Goal: Check status: Check status

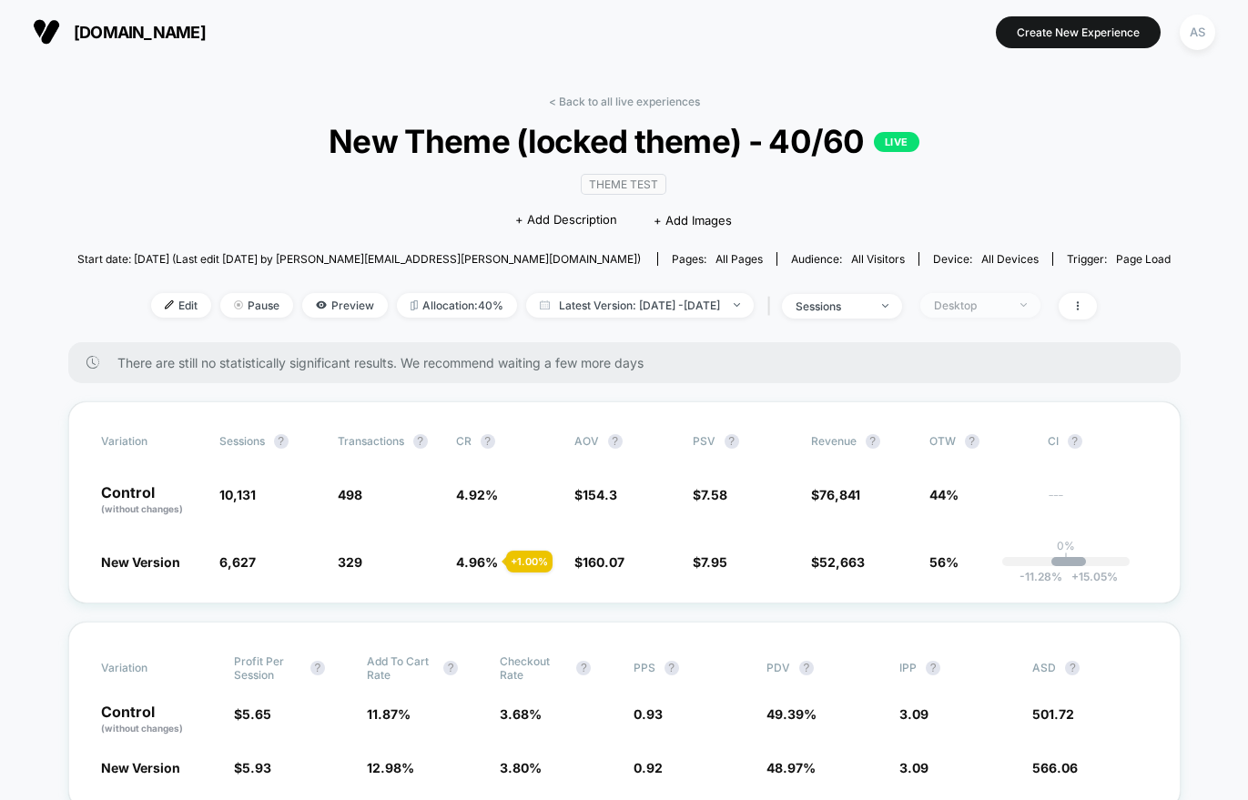
click at [1004, 307] on div "Desktop" at bounding box center [970, 306] width 73 height 14
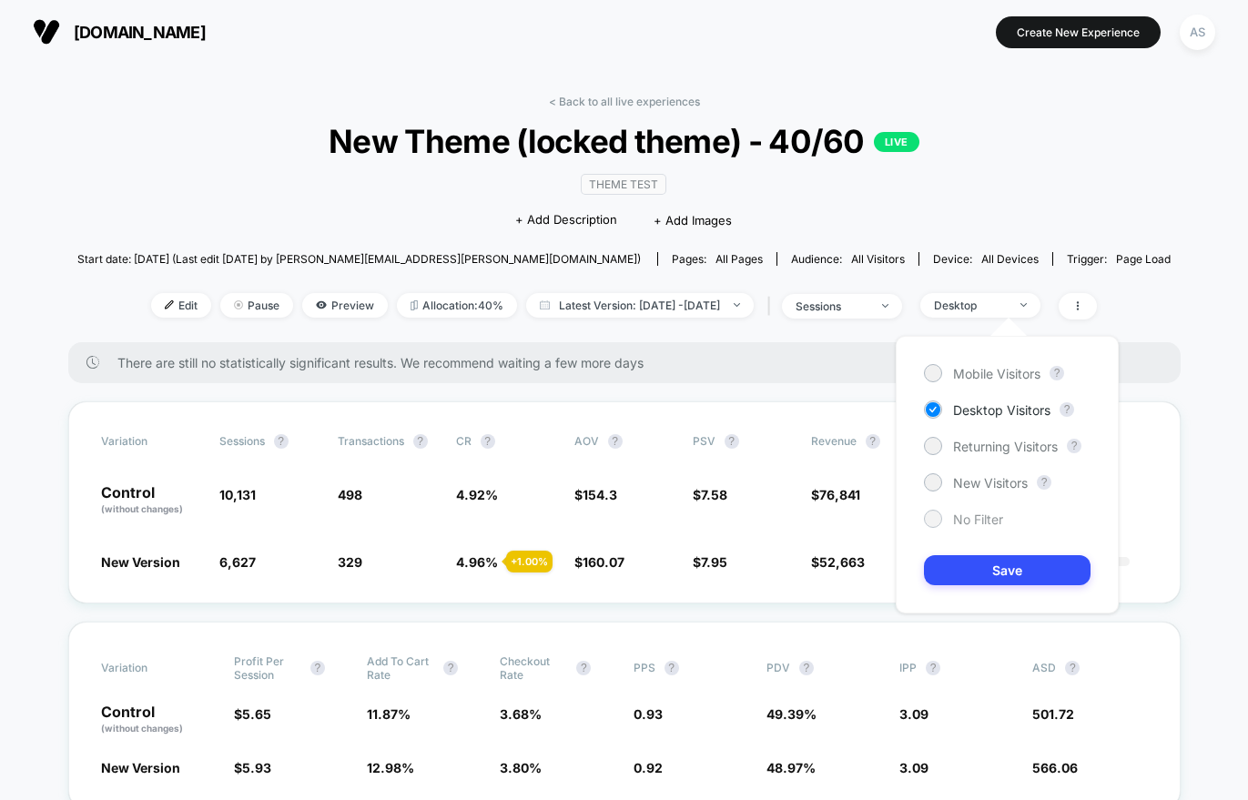
click at [960, 522] on span "No Filter" at bounding box center [978, 519] width 50 height 15
click at [960, 570] on button "Save" at bounding box center [1007, 570] width 167 height 30
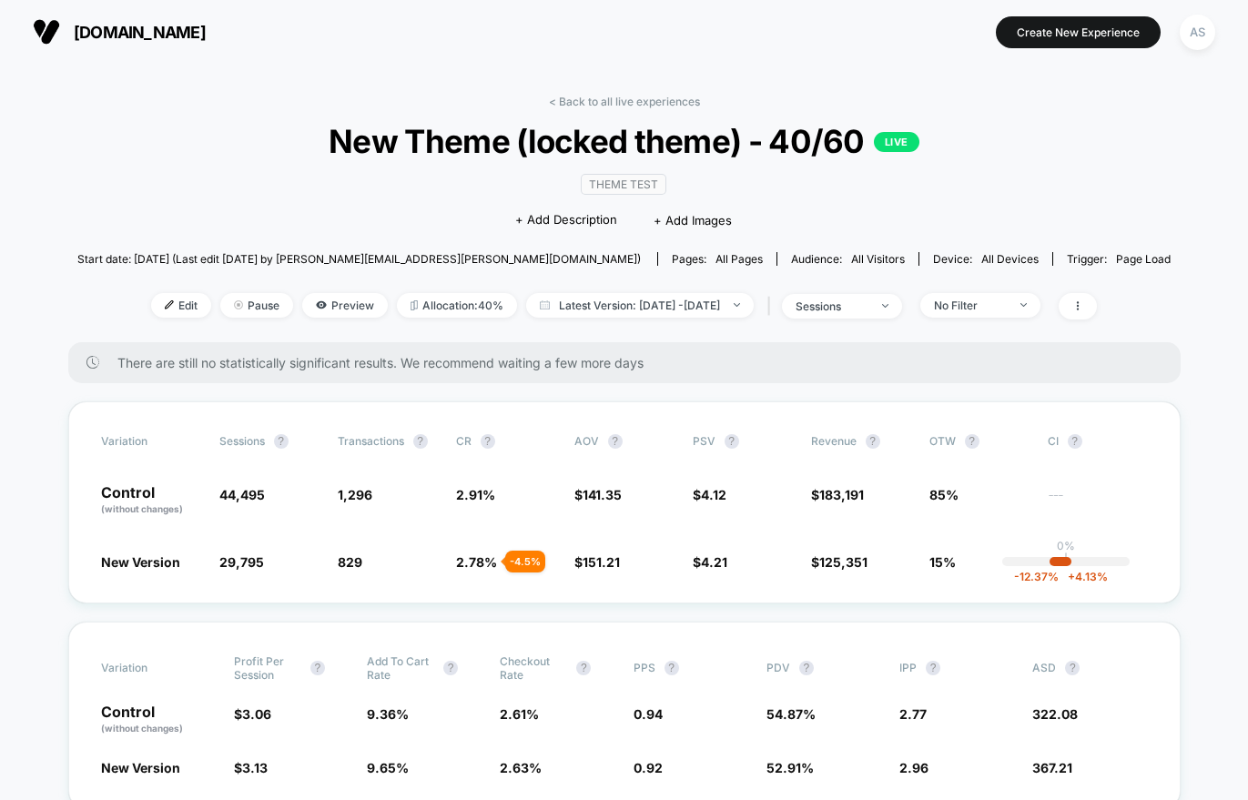
click at [637, 289] on div "< Back to all live experiences New Theme (locked theme) - 40/60 LIVE Theme Test…" at bounding box center [623, 219] width 1093 height 248
click at [642, 296] on span "Latest Version: Aug 11, 2025 - Aug 11, 2025" at bounding box center [640, 305] width 228 height 25
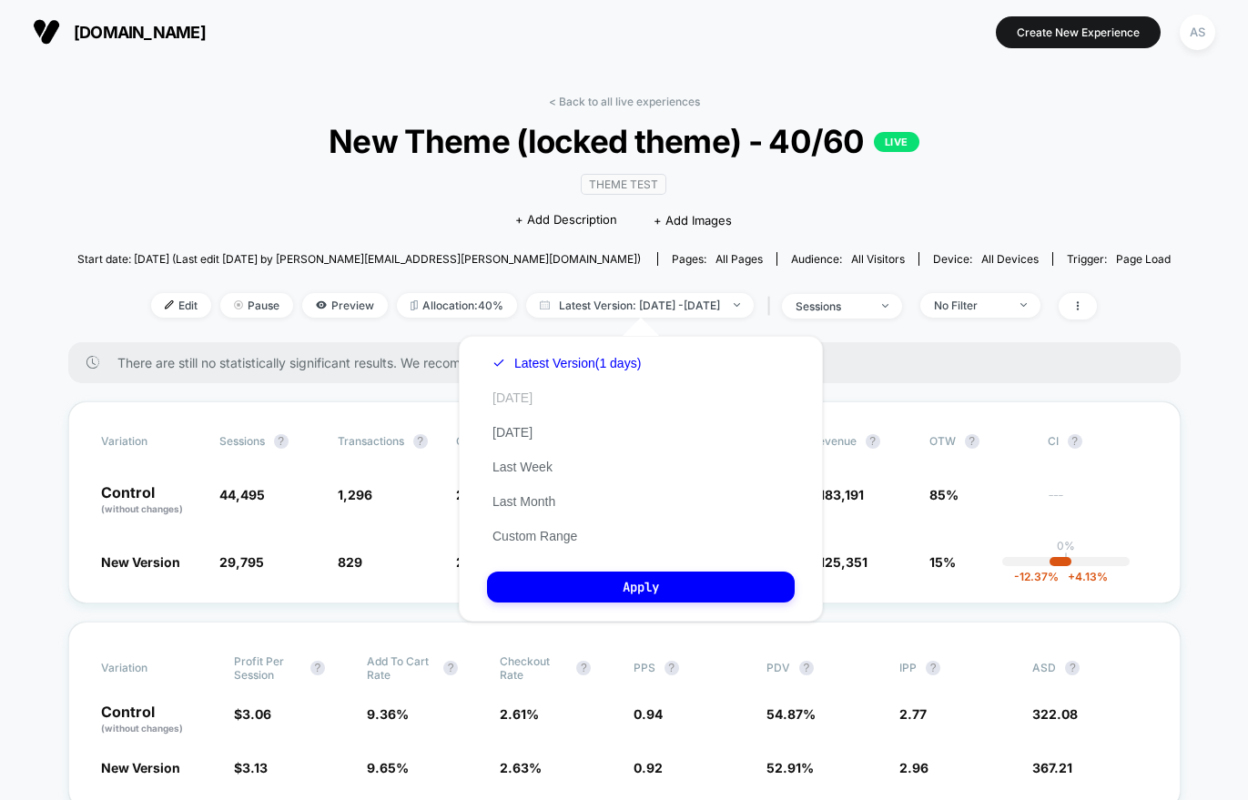
click at [517, 391] on button "Today" at bounding box center [512, 398] width 51 height 16
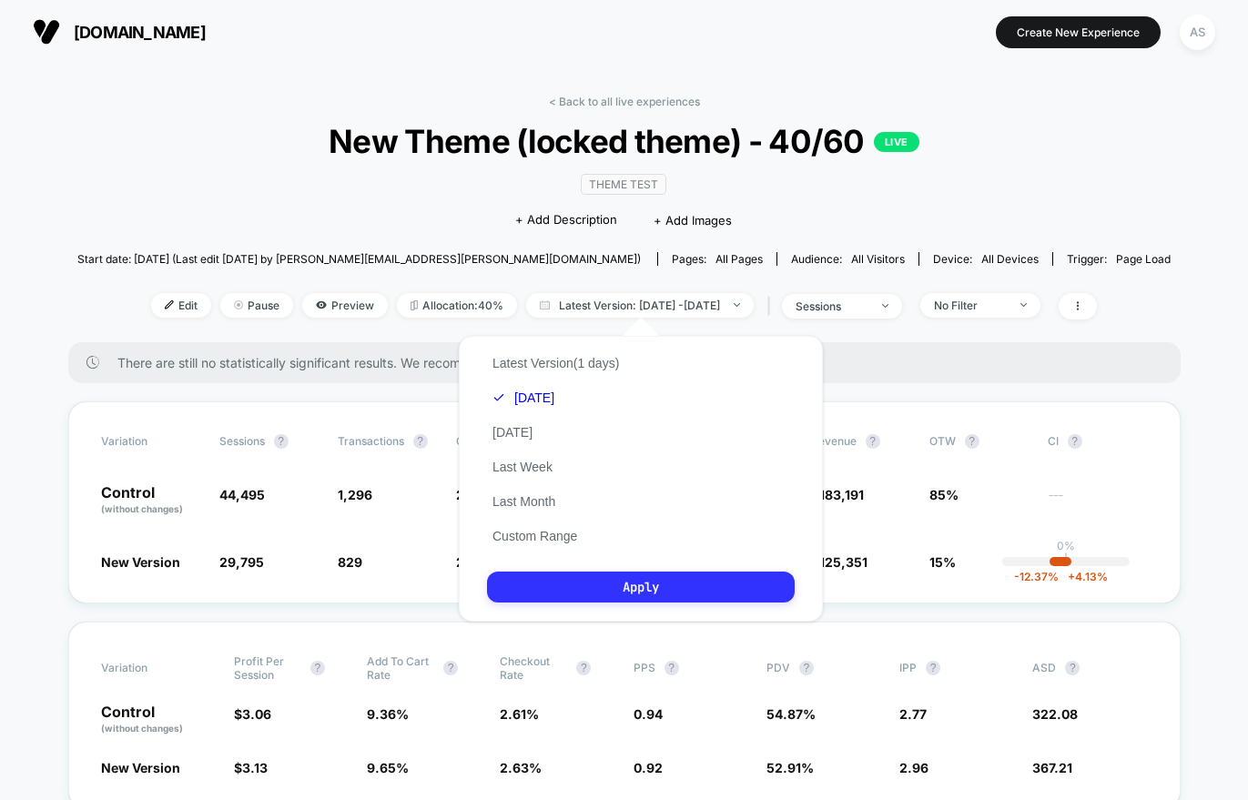
click at [532, 592] on button "Apply" at bounding box center [641, 587] width 308 height 31
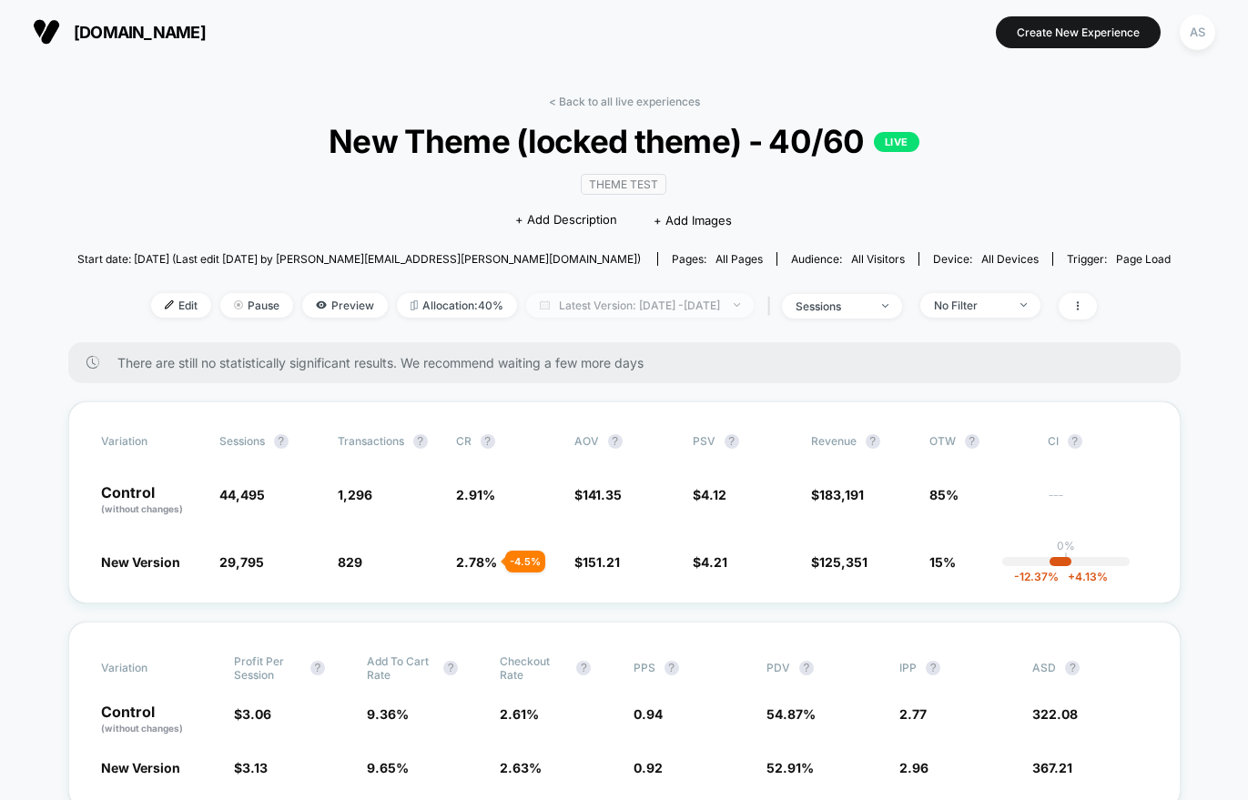
click at [728, 300] on span "Latest Version: Aug 11, 2025 - Aug 11, 2025" at bounding box center [640, 305] width 228 height 25
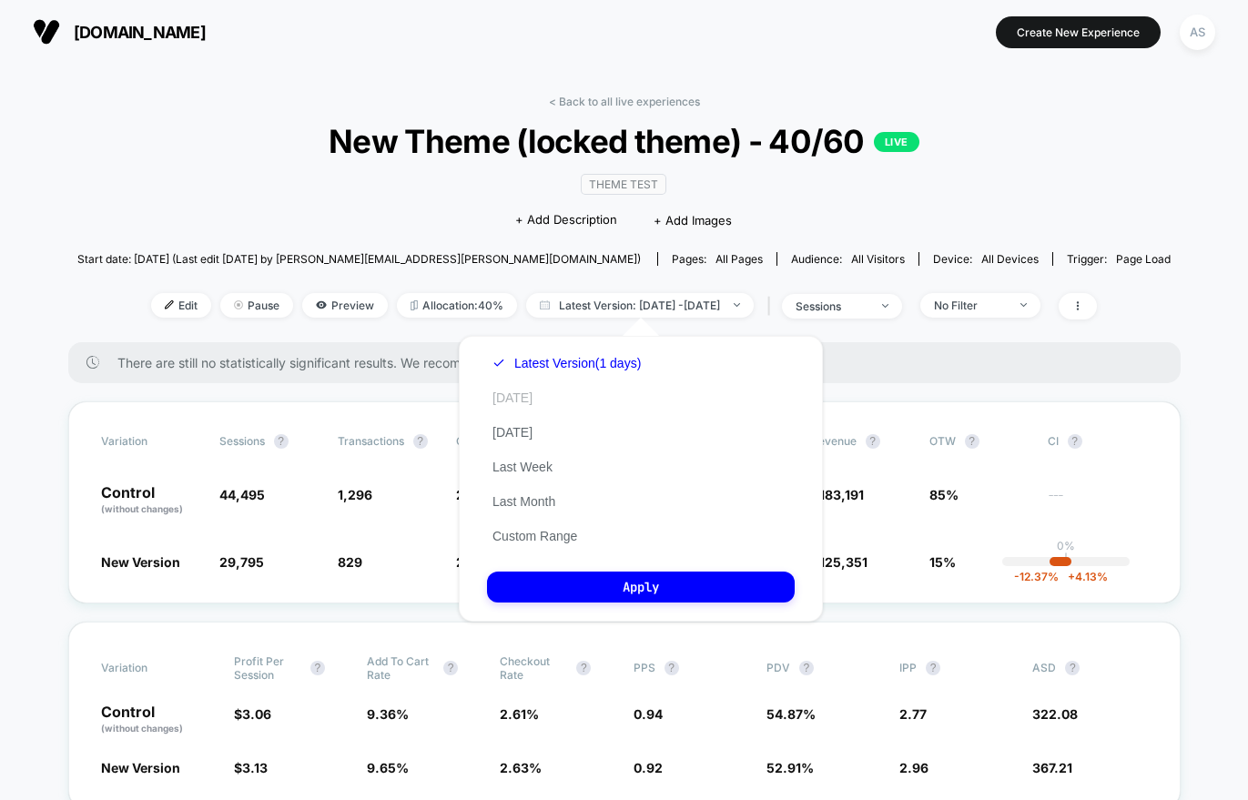
click at [494, 402] on button "Today" at bounding box center [512, 398] width 51 height 16
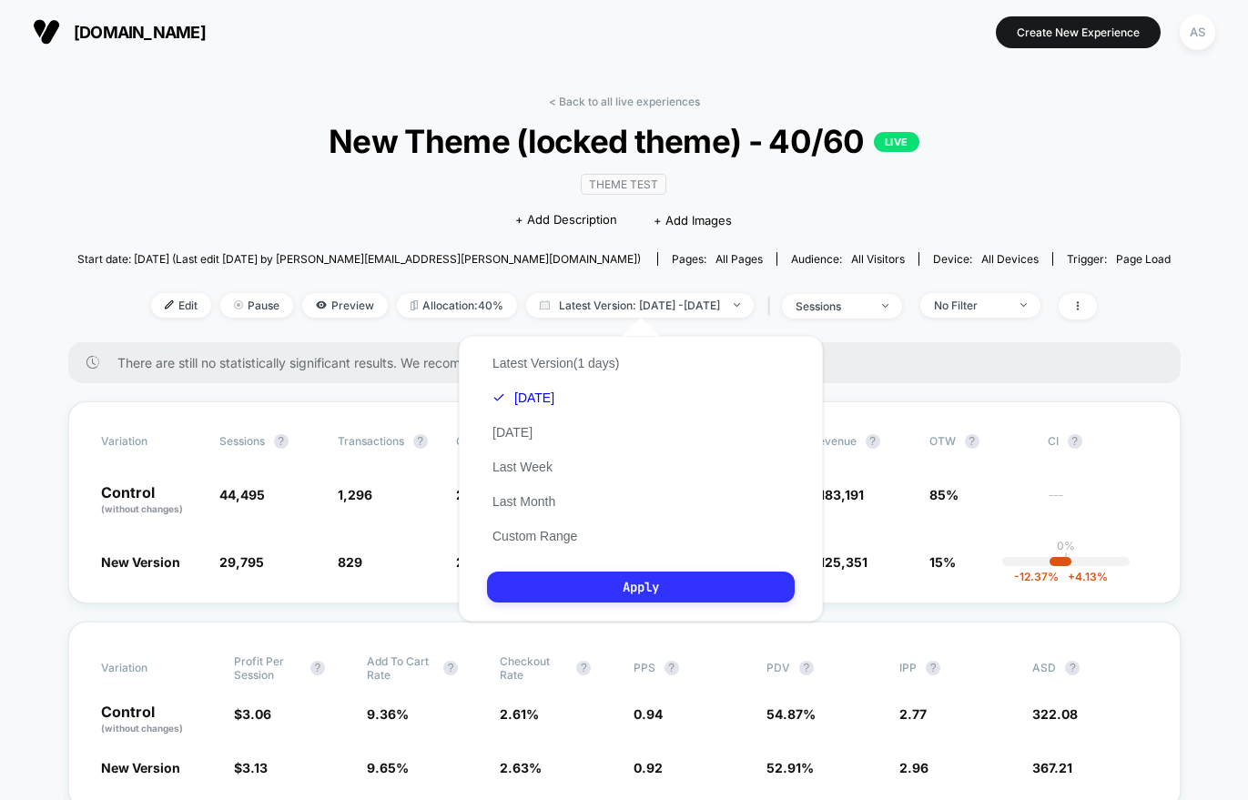
click at [575, 576] on button "Apply" at bounding box center [641, 587] width 308 height 31
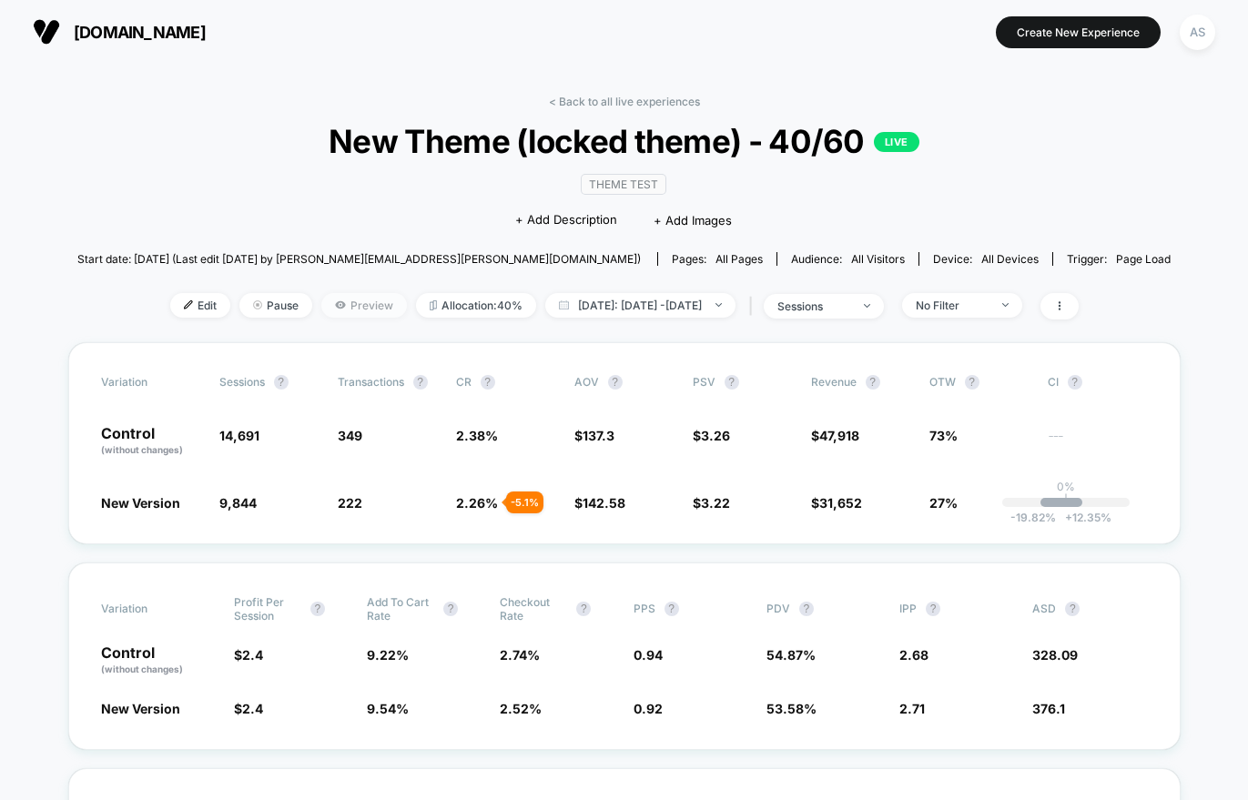
click at [335, 297] on span "Preview" at bounding box center [364, 305] width 86 height 25
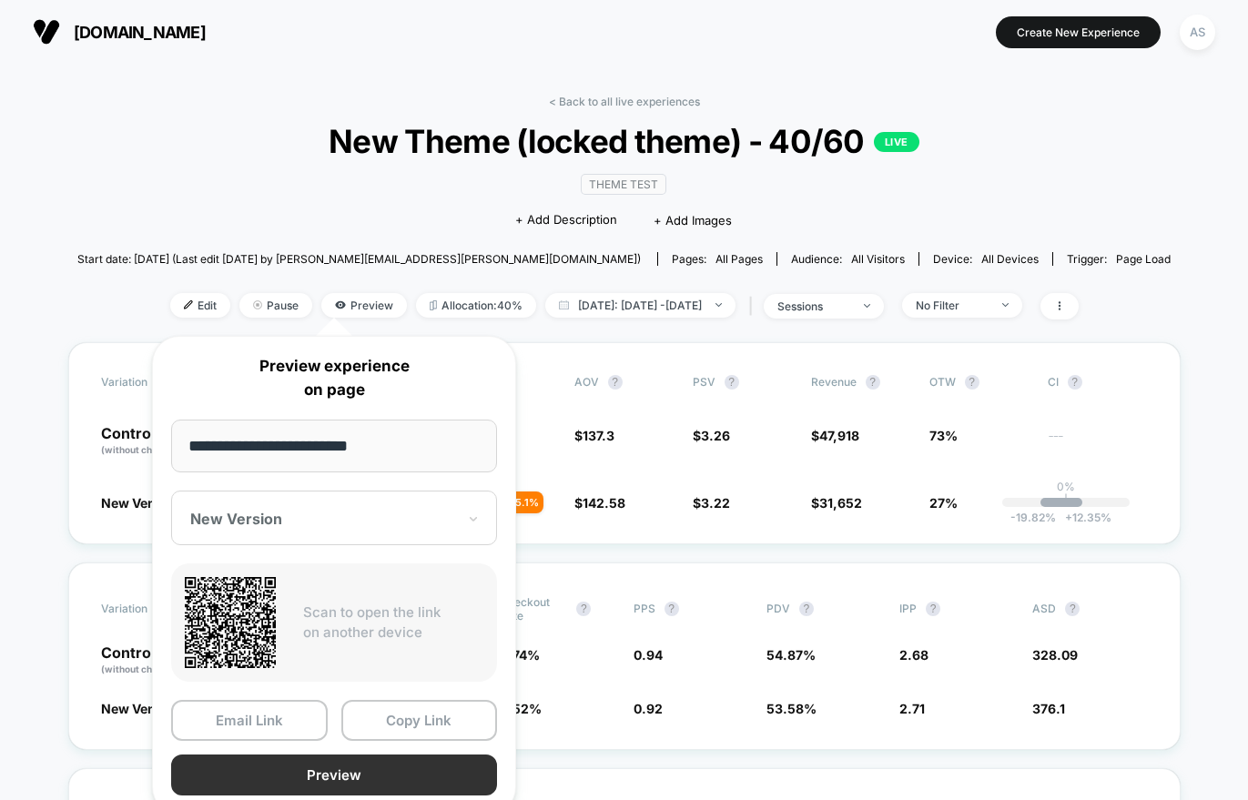
click at [381, 775] on button "Preview" at bounding box center [334, 775] width 326 height 41
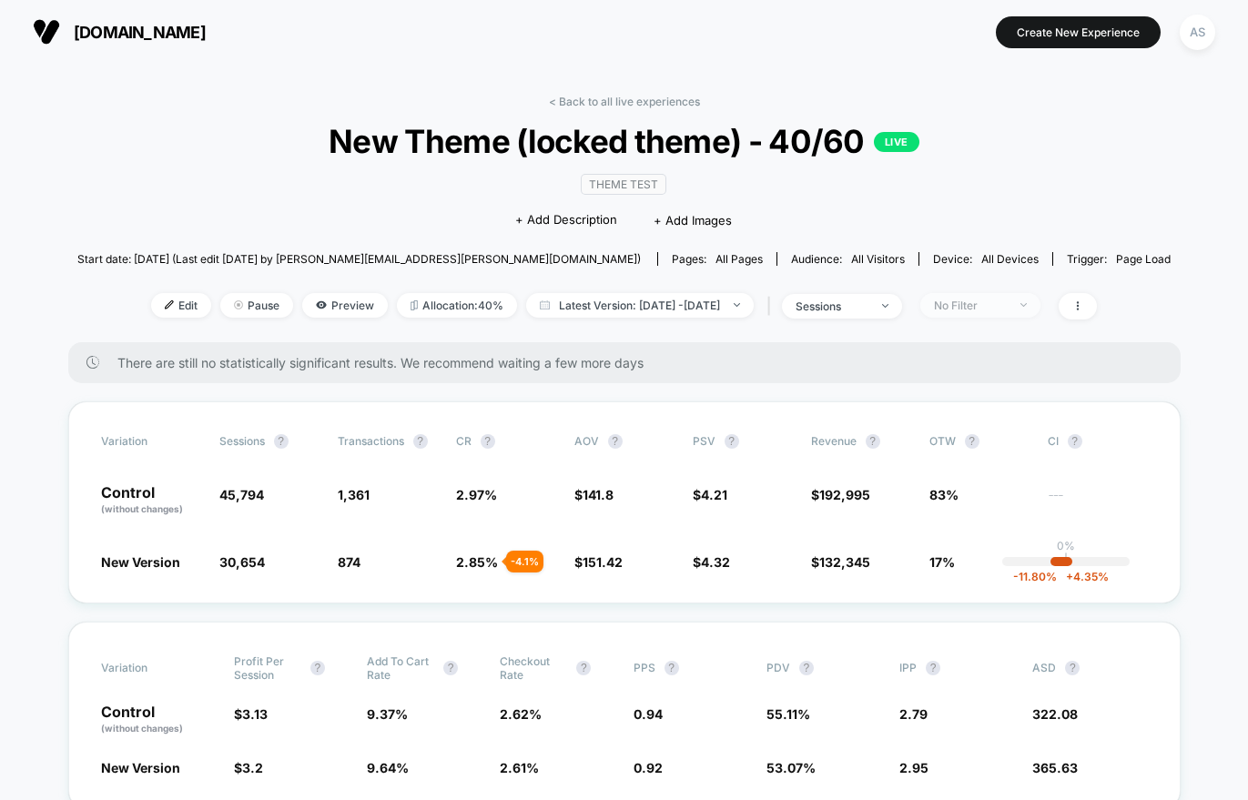
click at [1007, 304] on div "No Filter" at bounding box center [970, 306] width 73 height 14
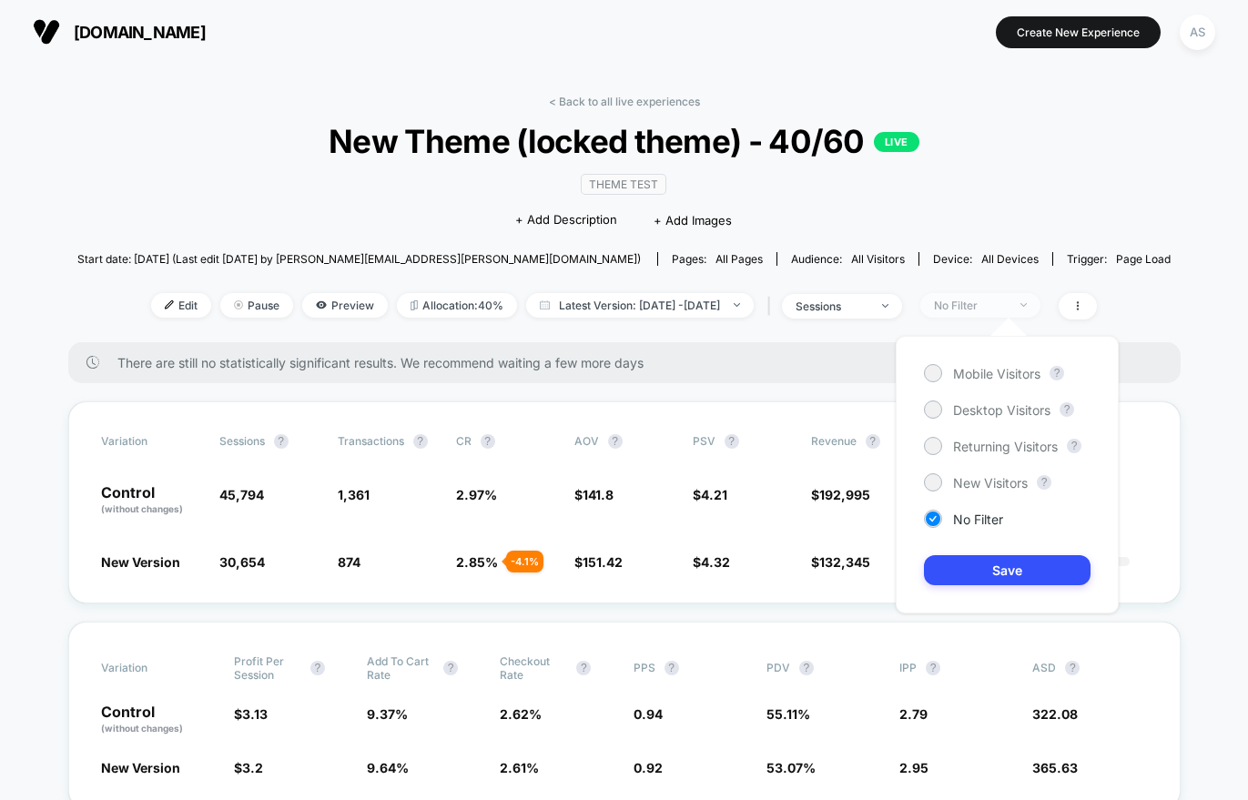
click at [1007, 304] on div "No Filter" at bounding box center [970, 306] width 73 height 14
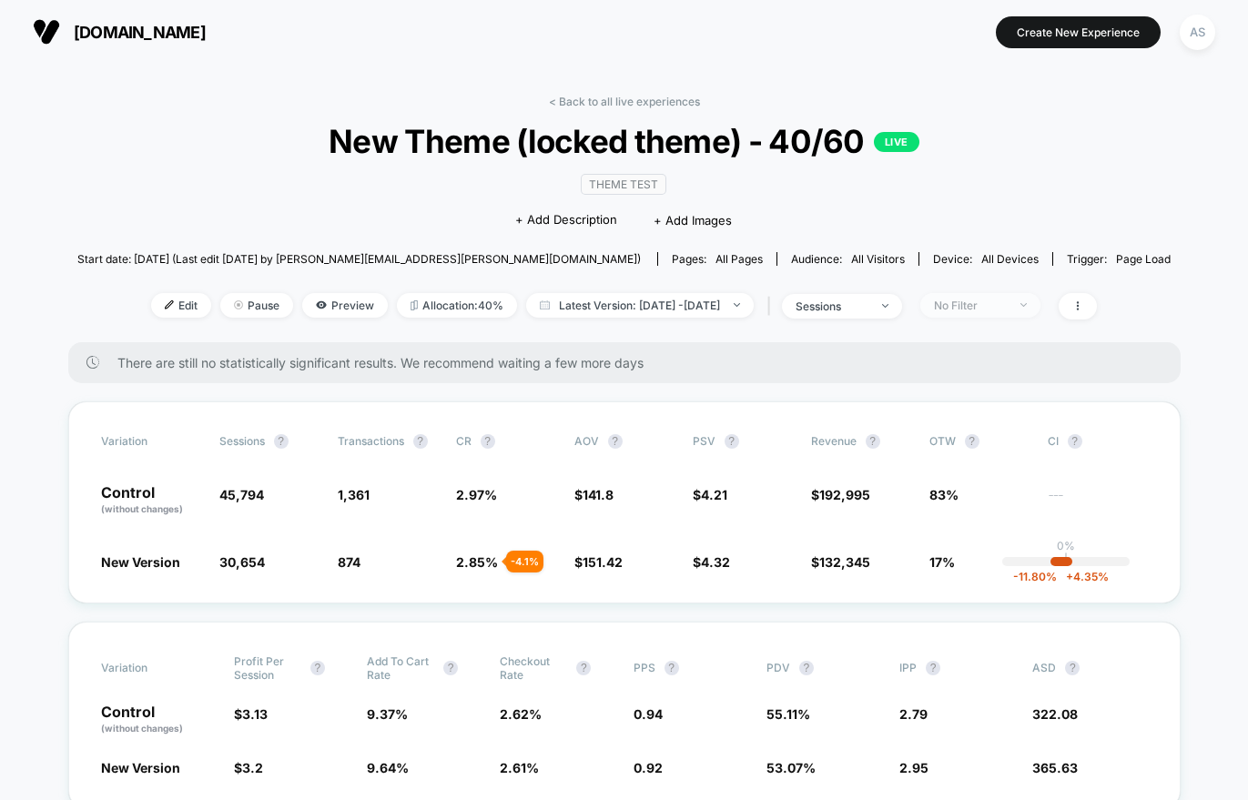
click at [1007, 304] on div "No Filter" at bounding box center [970, 306] width 73 height 14
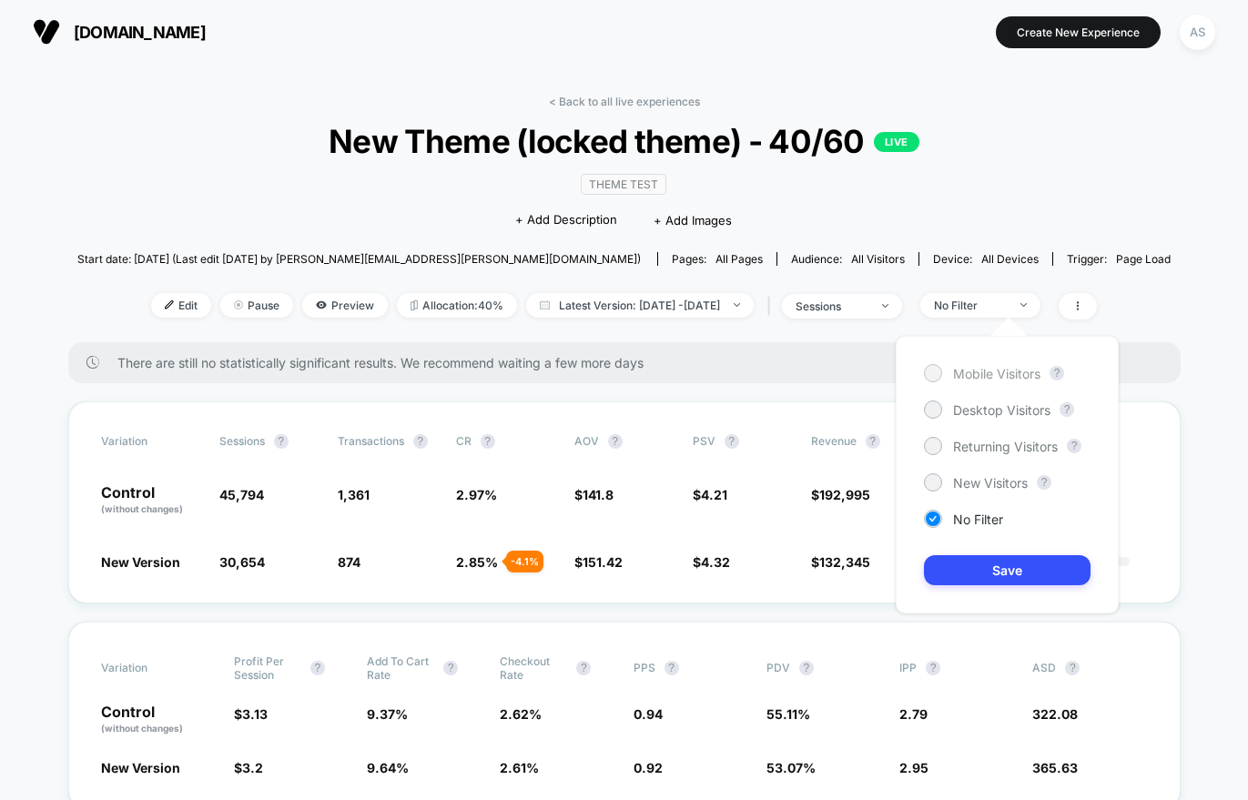
click at [970, 374] on span "Mobile Visitors" at bounding box center [996, 373] width 87 height 15
click at [997, 574] on button "Save" at bounding box center [1007, 570] width 167 height 30
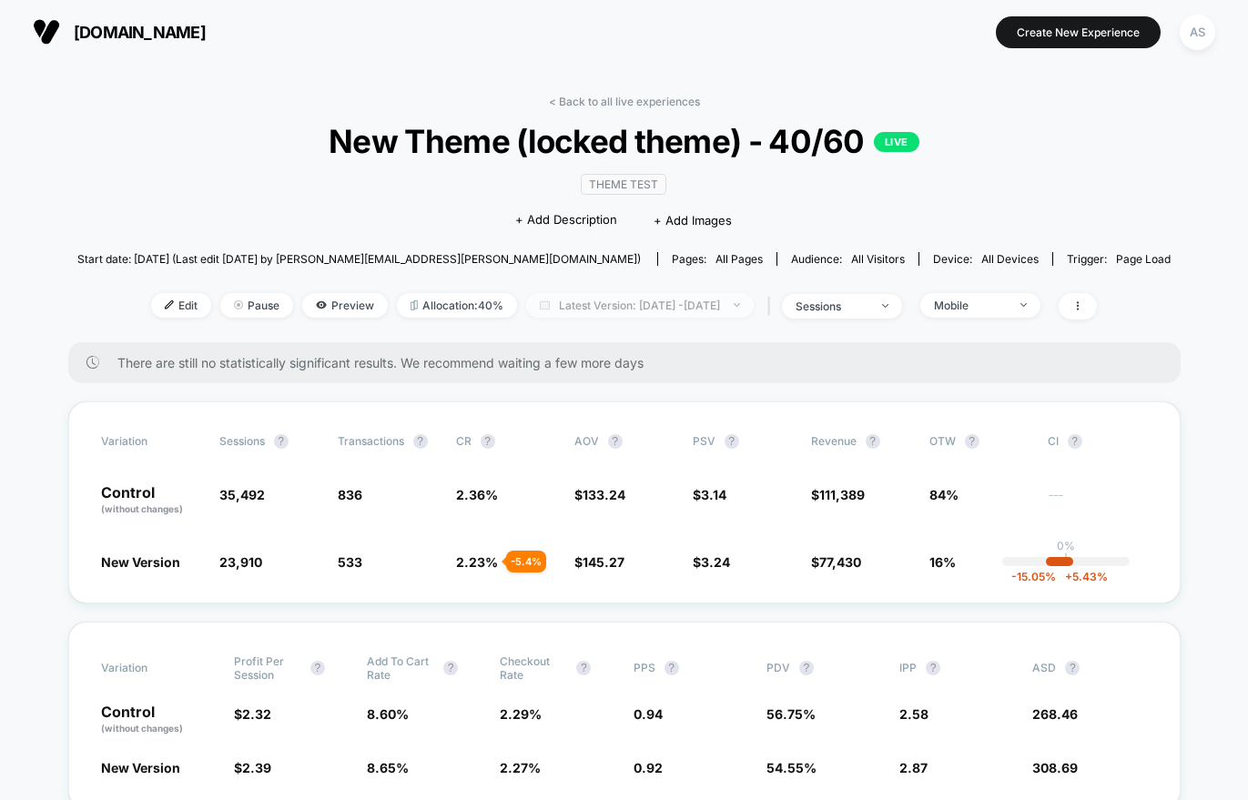
click at [733, 293] on span "Latest Version: Aug 11, 2025 - Aug 11, 2025" at bounding box center [640, 305] width 228 height 25
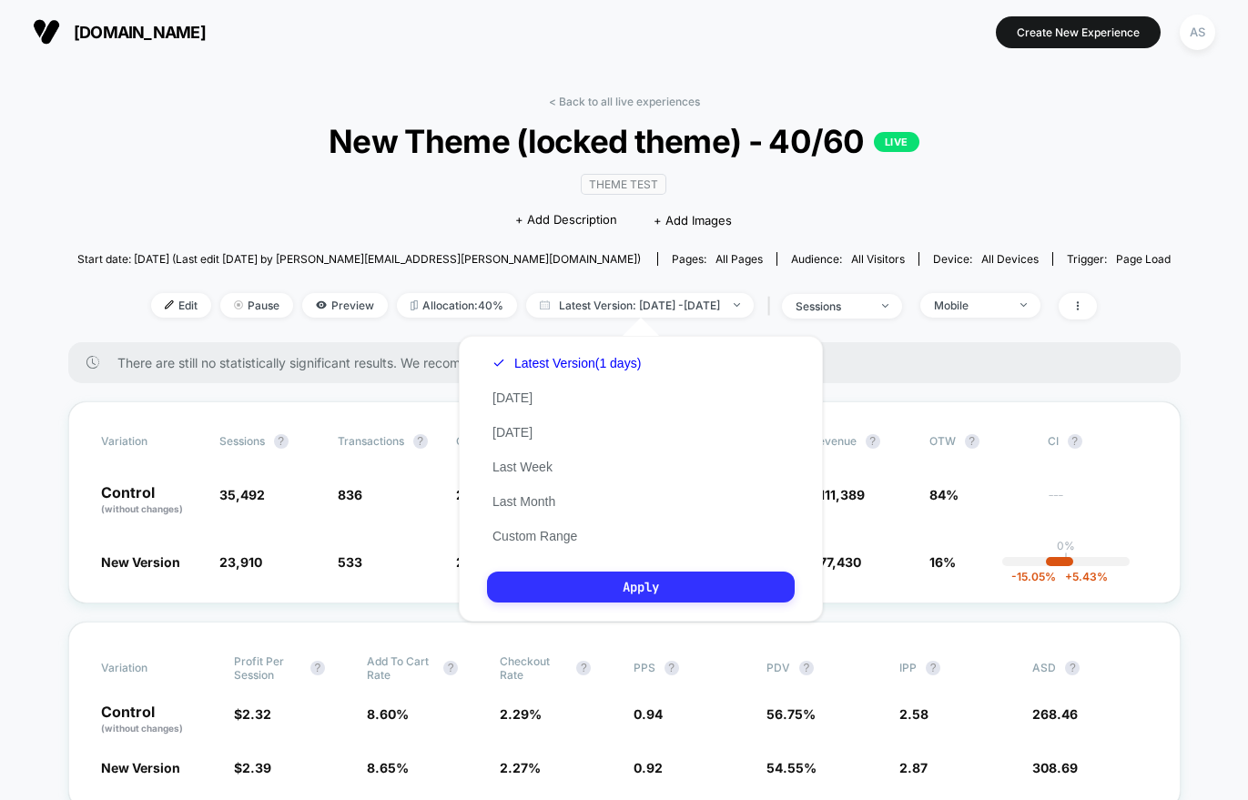
click at [563, 589] on button "Apply" at bounding box center [641, 587] width 308 height 31
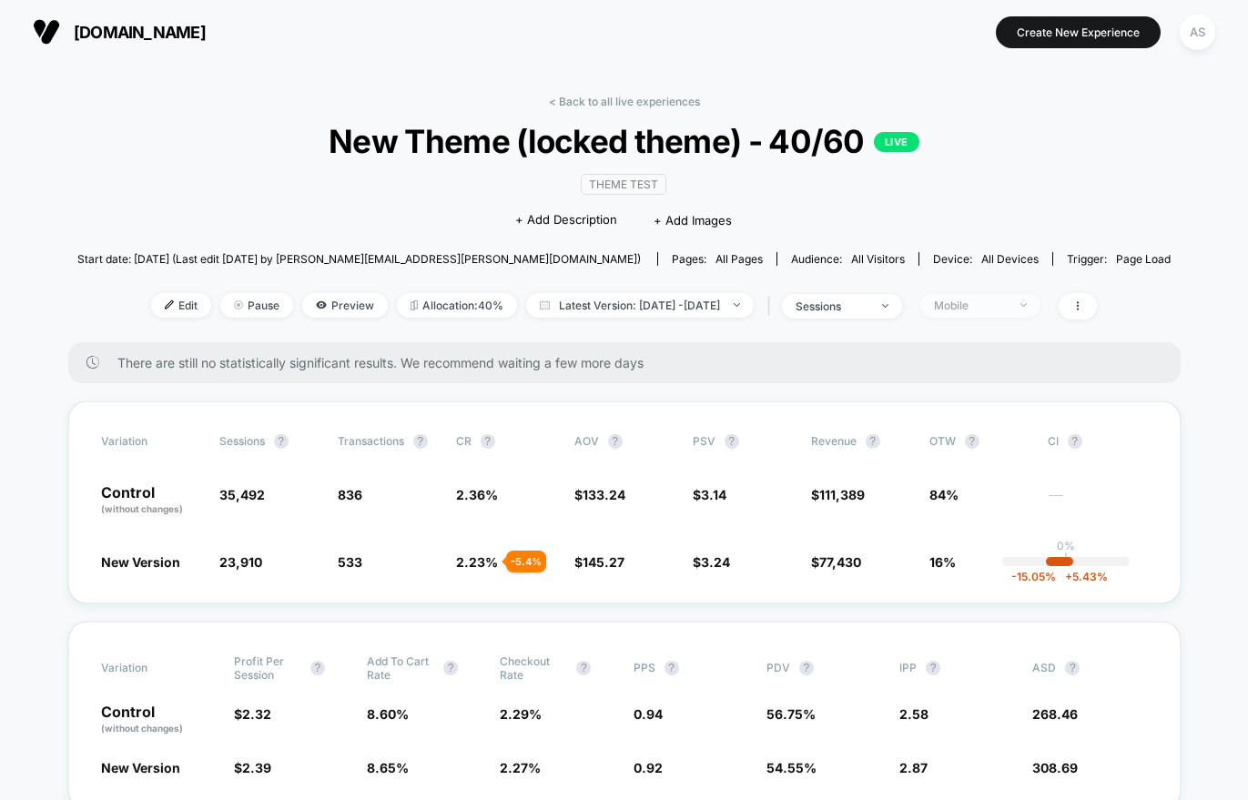
click at [1007, 302] on div "Mobile" at bounding box center [970, 306] width 73 height 14
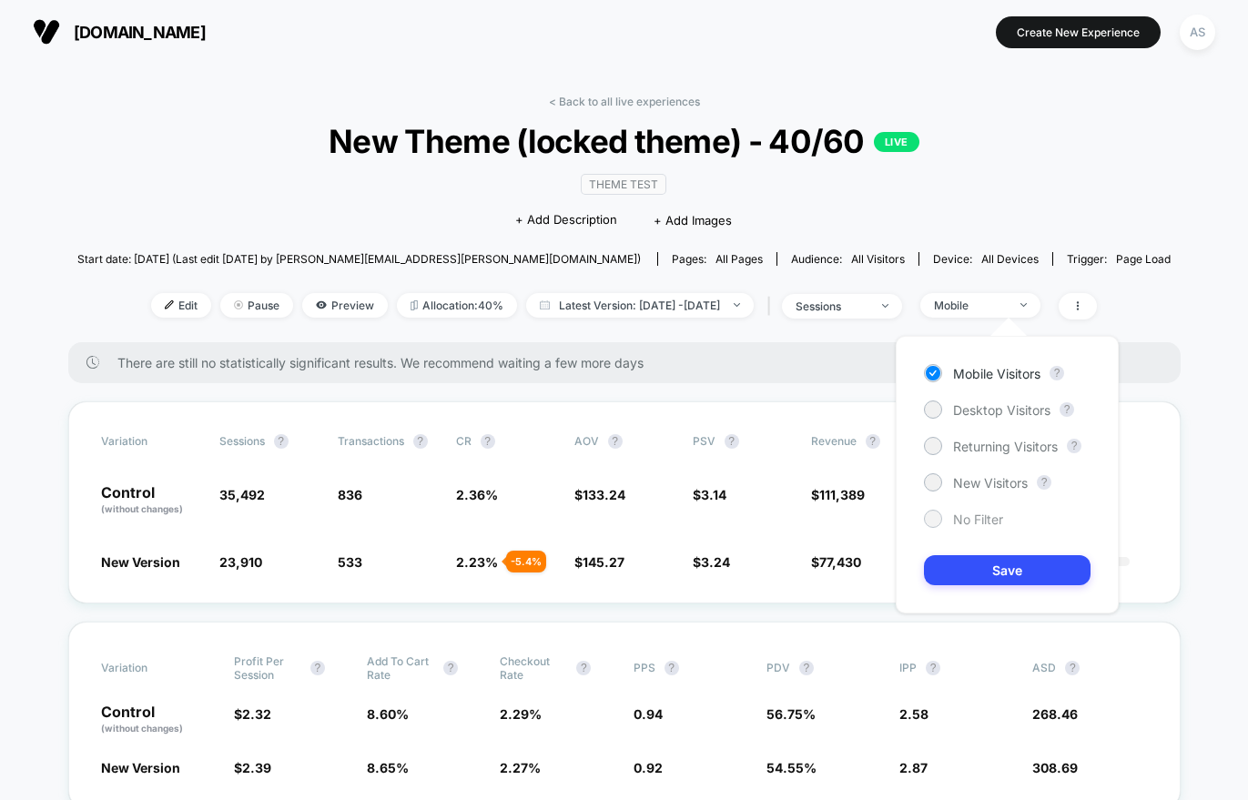
click at [988, 522] on span "No Filter" at bounding box center [978, 519] width 50 height 15
click at [998, 585] on div "Mobile Visitors ? Desktop Visitors ? Returning Visitors ? New Visitors ? No Fil…" at bounding box center [1007, 475] width 223 height 278
click at [1000, 562] on button "Save" at bounding box center [1007, 570] width 167 height 30
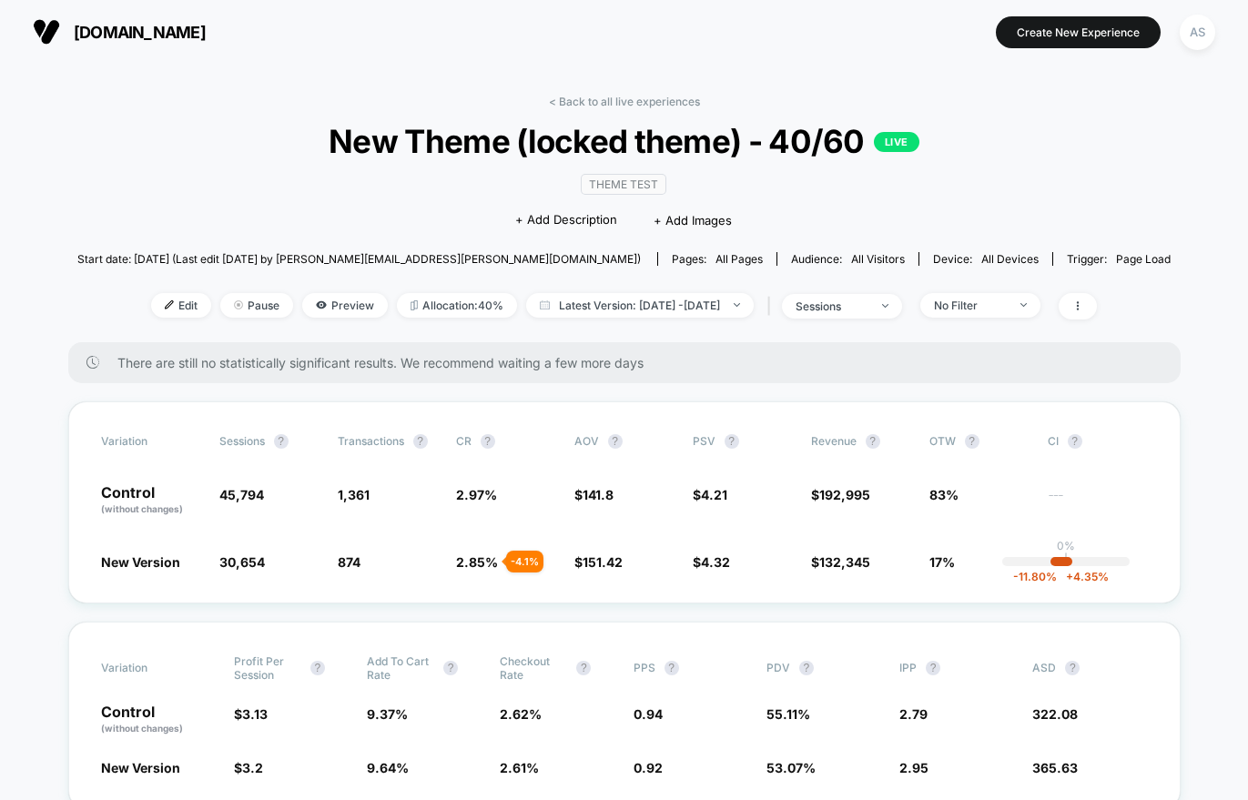
drag, startPoint x: 528, startPoint y: 388, endPoint x: 555, endPoint y: 365, distance: 35.6
click at [594, 305] on span "Latest Version: Aug 11, 2025 - Aug 11, 2025" at bounding box center [640, 305] width 228 height 25
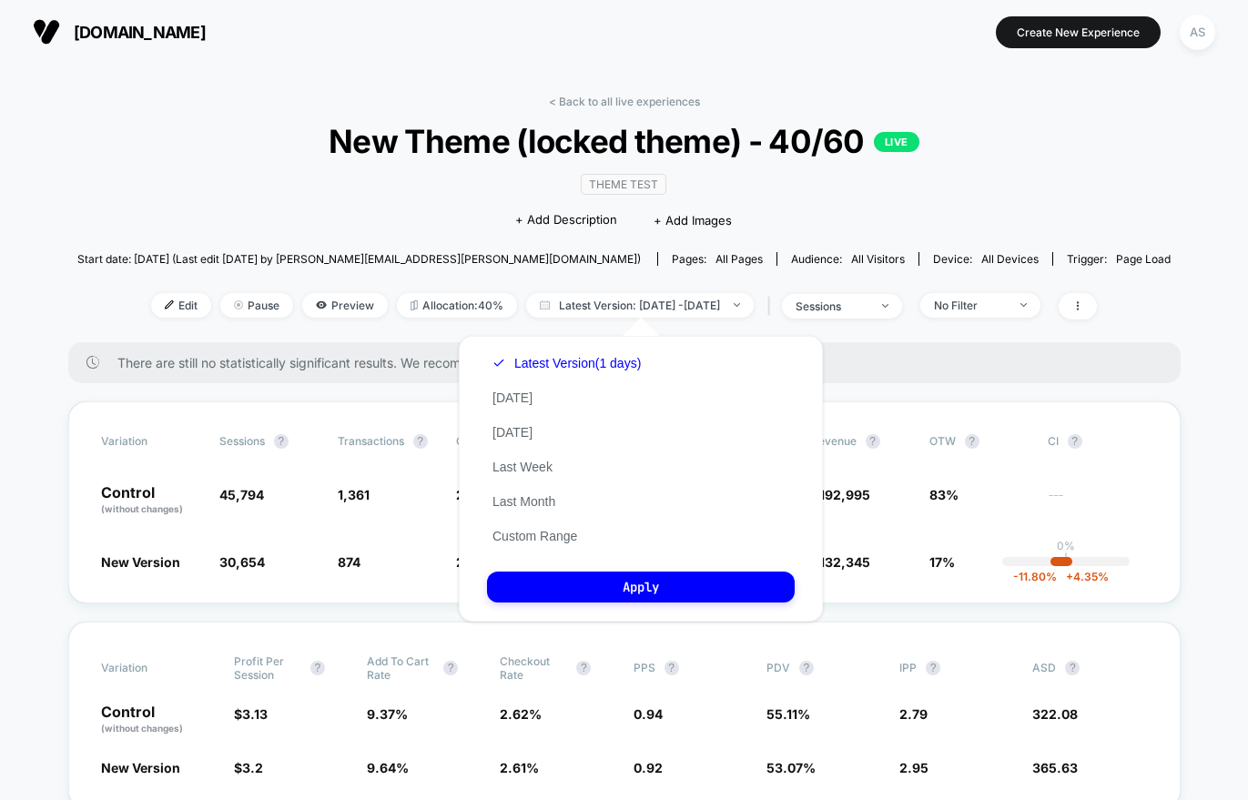
drag, startPoint x: 513, startPoint y: 398, endPoint x: 593, endPoint y: 491, distance: 122.0
click at [513, 397] on button "Today" at bounding box center [512, 398] width 51 height 16
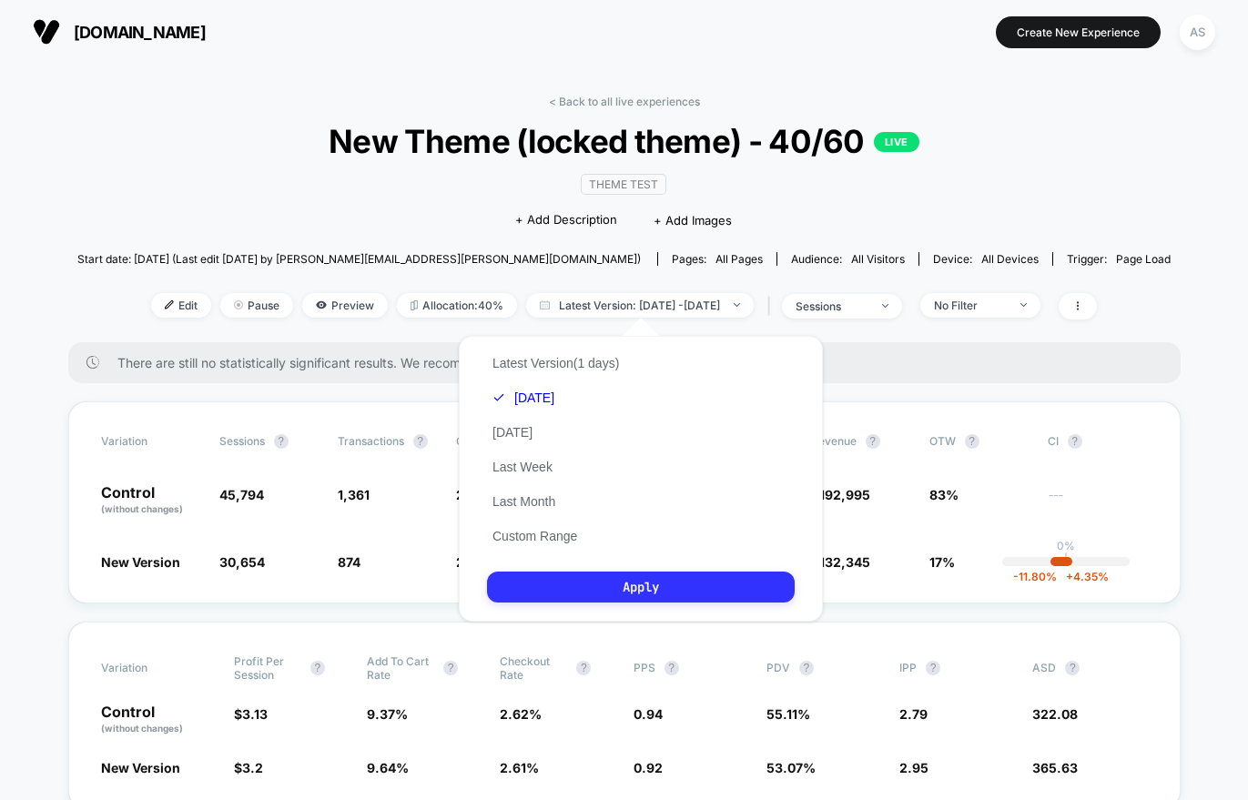
click at [609, 574] on button "Apply" at bounding box center [641, 587] width 308 height 31
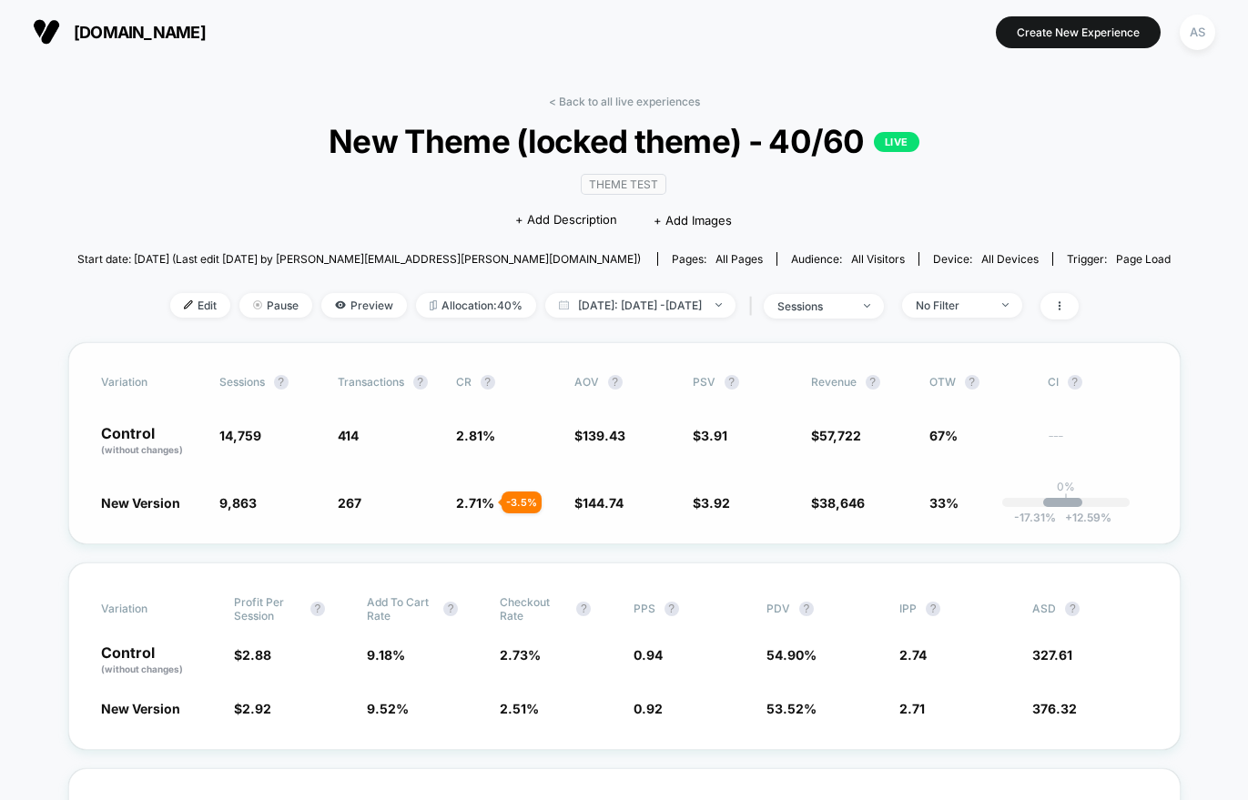
drag, startPoint x: 396, startPoint y: 528, endPoint x: 444, endPoint y: 492, distance: 59.9
click at [396, 528] on div "Variation Sessions ? Transactions ? CR ? AOV ? PSV ? Revenue ? OTW ? CI ? Contr…" at bounding box center [624, 443] width 1112 height 202
click at [599, 288] on div "< Back to all live experiences New Theme (locked theme) - 40/60 LIVE Theme Test…" at bounding box center [623, 219] width 1093 height 248
click at [599, 305] on span "Today: Aug 11, 2025 - Aug 11, 2025" at bounding box center [640, 305] width 190 height 25
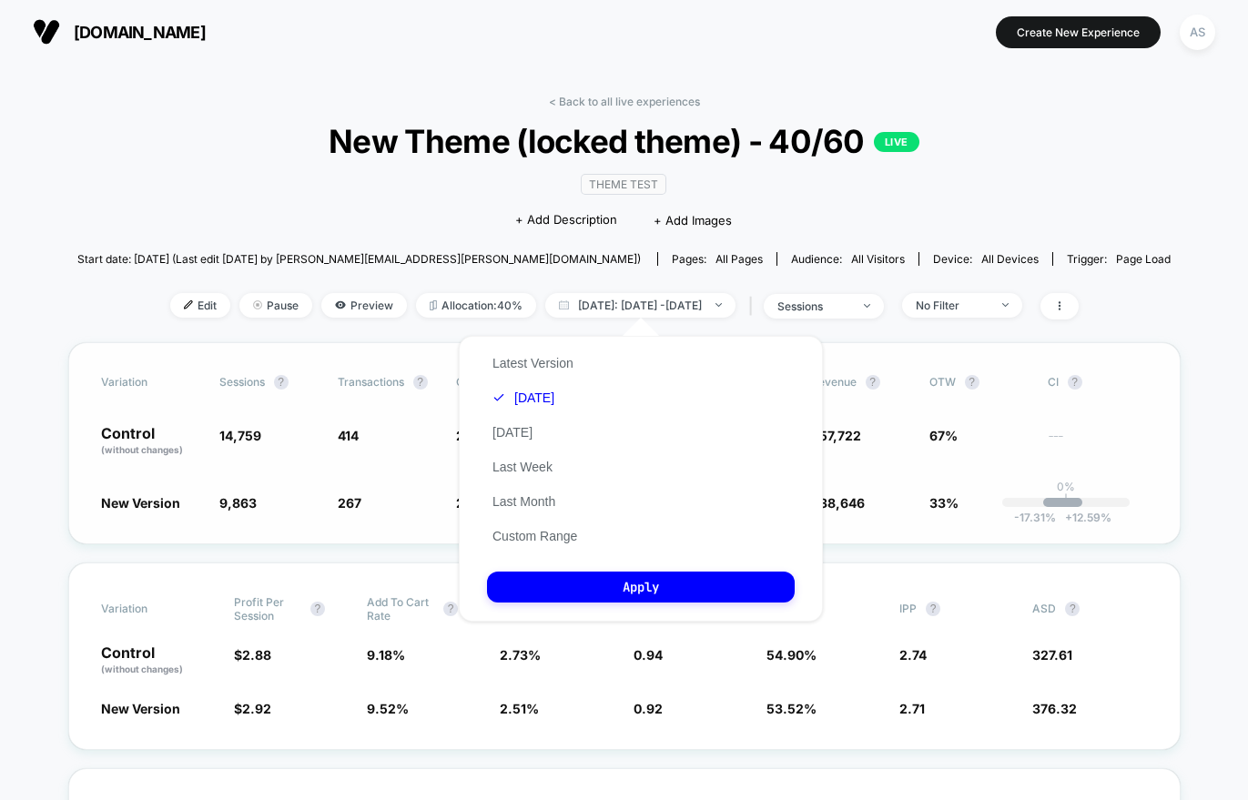
click at [1095, 344] on div "Variation Sessions ? Transactions ? CR ? AOV ? PSV ? Revenue ? OTW ? CI ? Contr…" at bounding box center [624, 443] width 1112 height 202
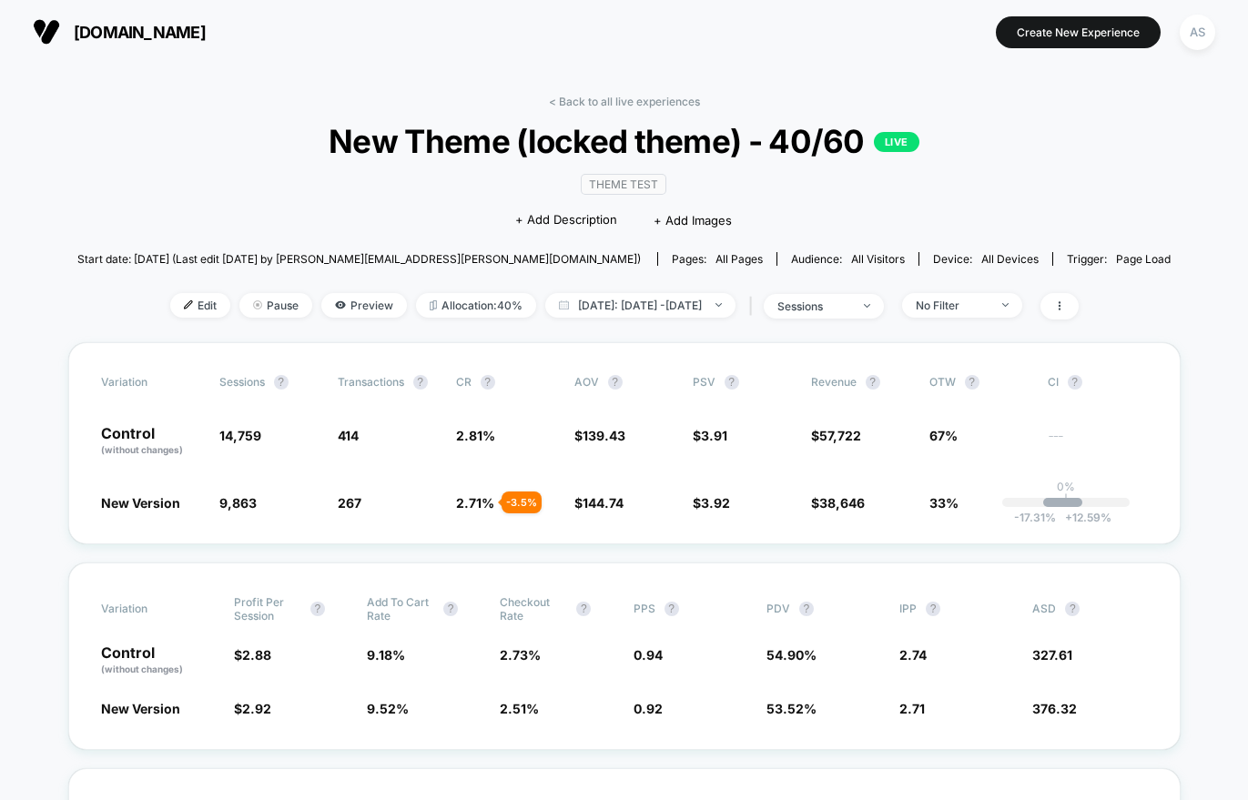
drag, startPoint x: 193, startPoint y: 183, endPoint x: 204, endPoint y: 161, distance: 24.4
click at [193, 183] on div "< Back to all live experiences New Theme (locked theme) - 40/60 LIVE Theme Test…" at bounding box center [623, 219] width 1093 height 248
